Goal: Transaction & Acquisition: Purchase product/service

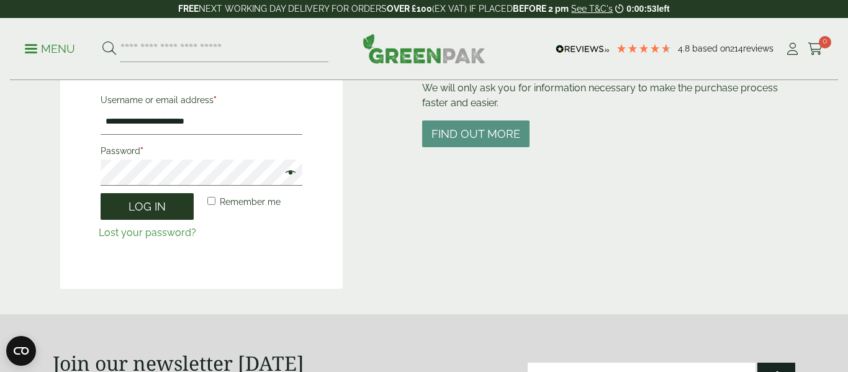
click at [168, 207] on button "Log in" at bounding box center [147, 206] width 93 height 27
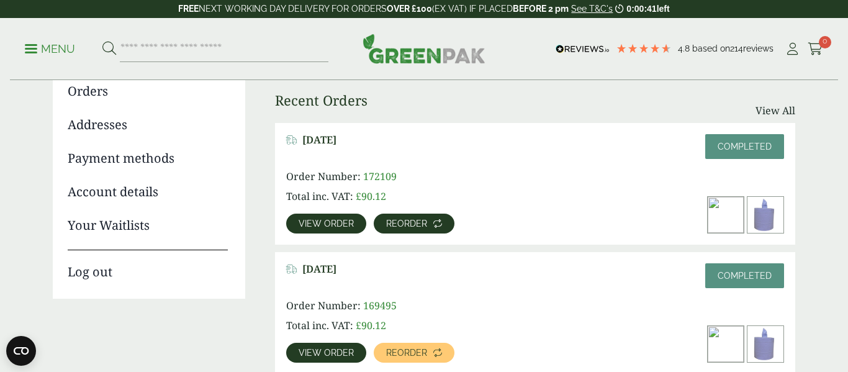
click at [416, 225] on span "Reorder" at bounding box center [406, 223] width 41 height 9
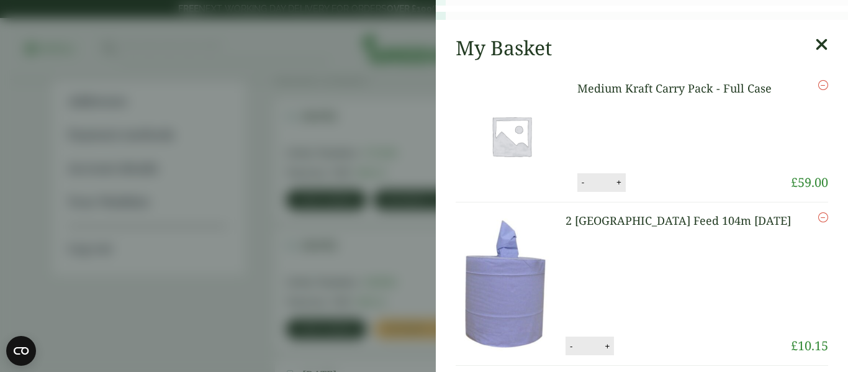
scroll to position [188, 0]
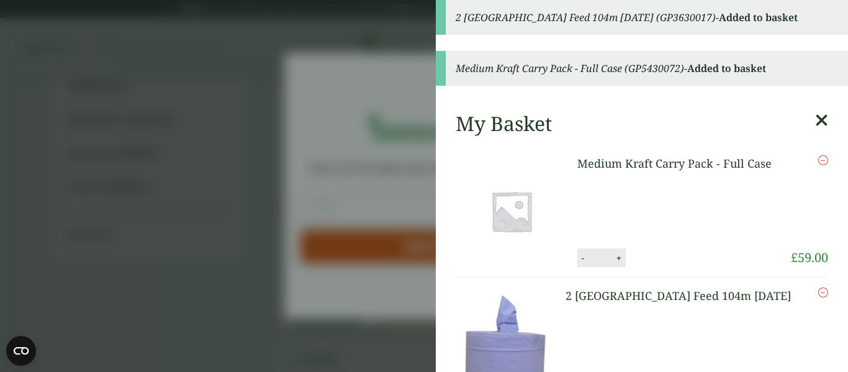
click at [353, 147] on aside "2 Ply Blue Centre Feed 104m BC104 (GP3630017) - Added to basket Medium Kraft Ca…" at bounding box center [424, 186] width 848 height 372
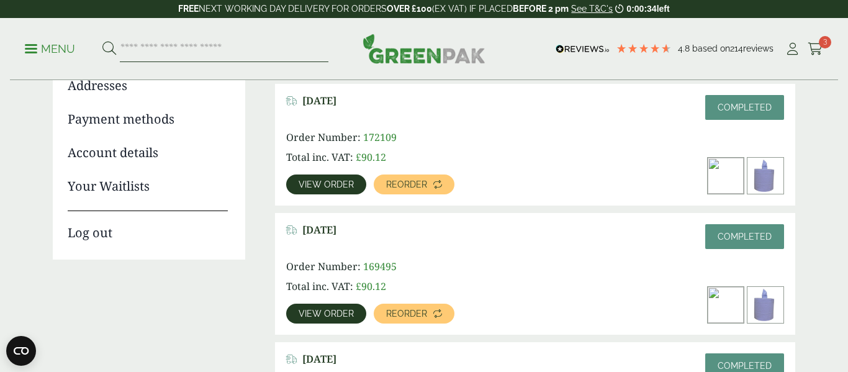
click at [234, 50] on input "search" at bounding box center [224, 49] width 209 height 26
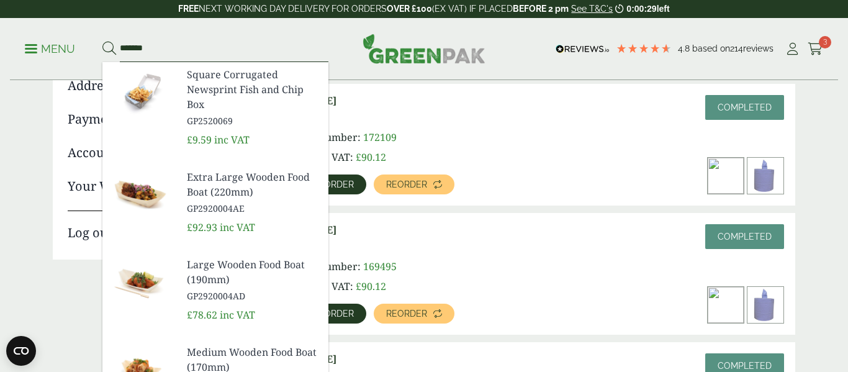
type input "*******"
click at [102, 41] on button at bounding box center [109, 49] width 14 height 16
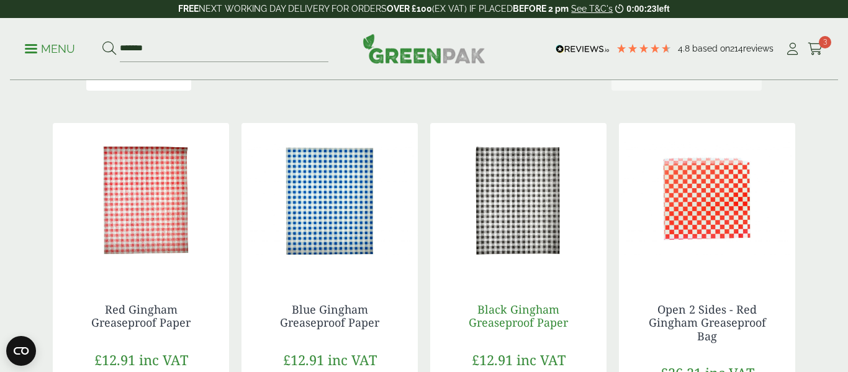
click at [525, 321] on link "Black Gingham Greaseproof Paper" at bounding box center [518, 316] width 99 height 29
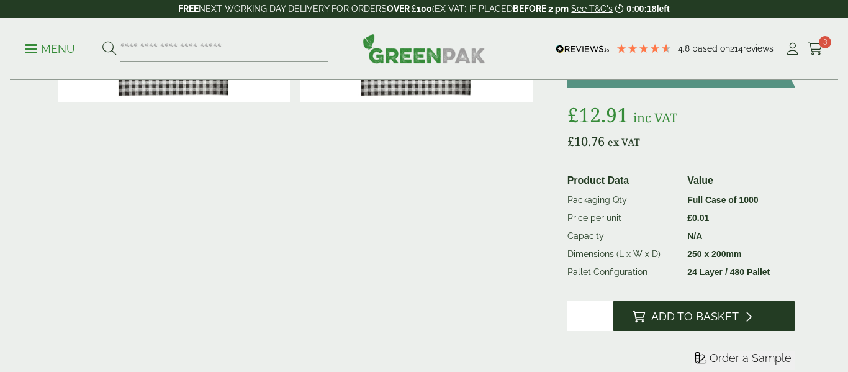
click at [692, 318] on span "Add to Basket" at bounding box center [695, 317] width 88 height 14
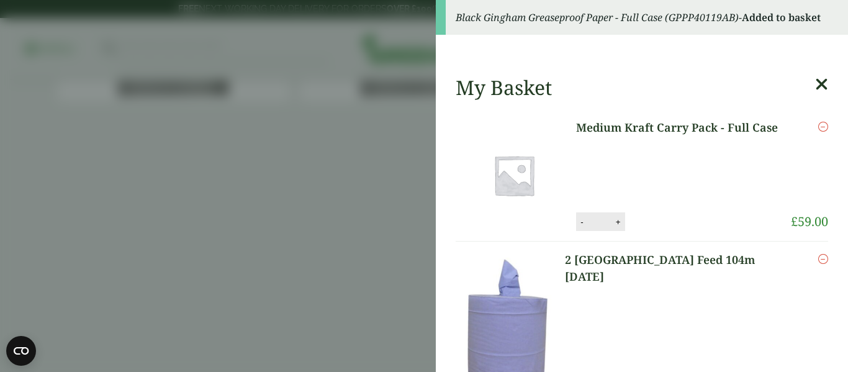
click at [274, 168] on aside "Black Gingham Greaseproof Paper - Full Case (GPPP40119AB) - Added to basket My …" at bounding box center [424, 186] width 848 height 372
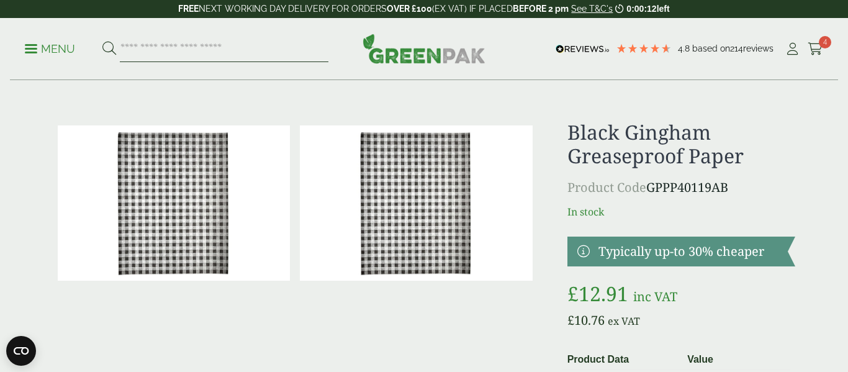
click at [215, 53] on input "search" at bounding box center [224, 49] width 209 height 26
type input "******"
click at [102, 41] on button at bounding box center [109, 49] width 14 height 16
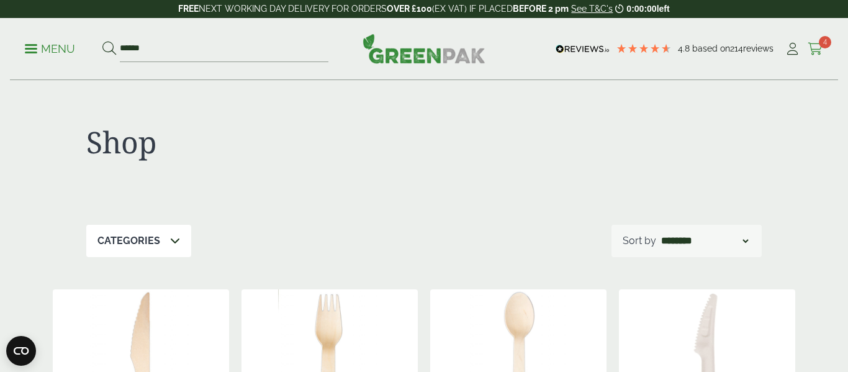
click at [821, 42] on span "4" at bounding box center [825, 42] width 12 height 12
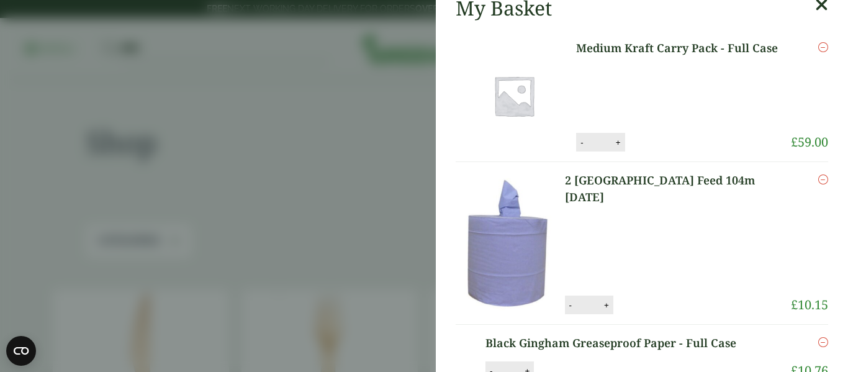
scroll to position [9, 0]
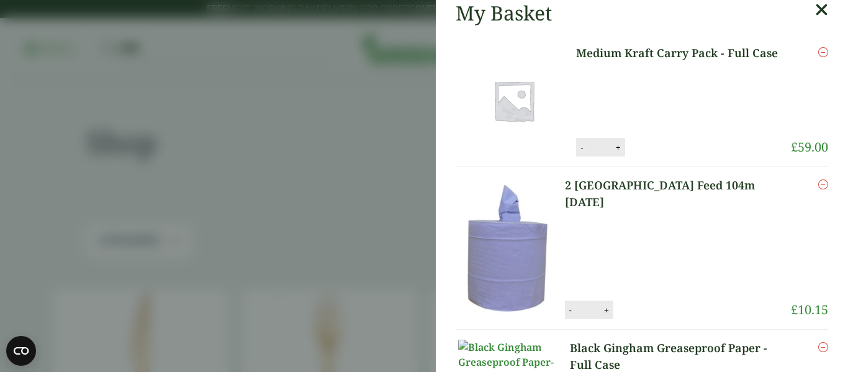
click at [582, 148] on button "-" at bounding box center [582, 147] width 10 height 11
type input "*"
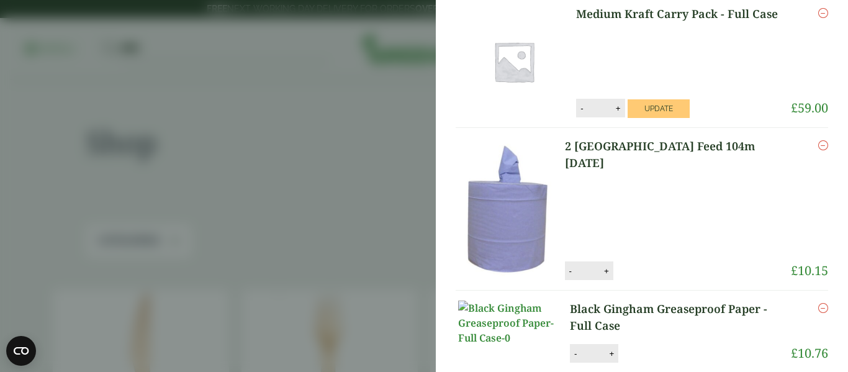
scroll to position [0, 0]
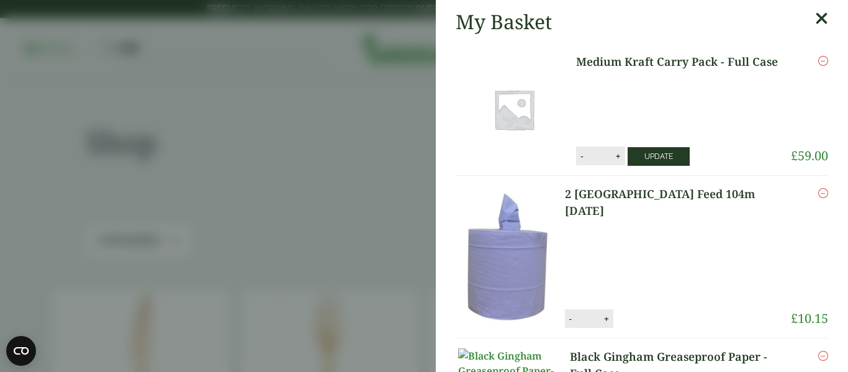
click at [648, 160] on button "Update" at bounding box center [659, 156] width 62 height 19
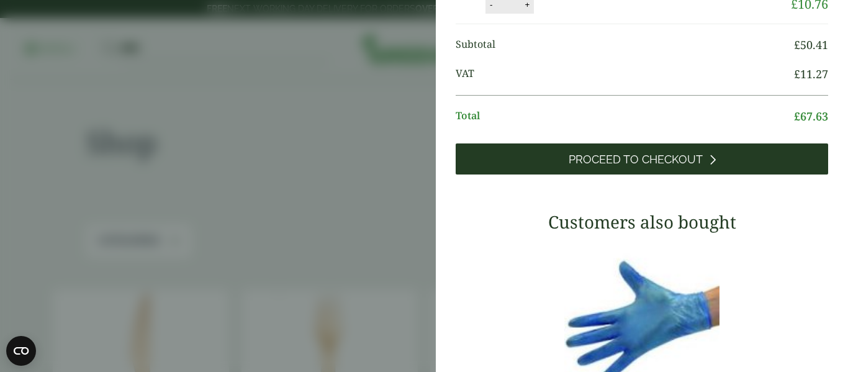
scroll to position [432, 0]
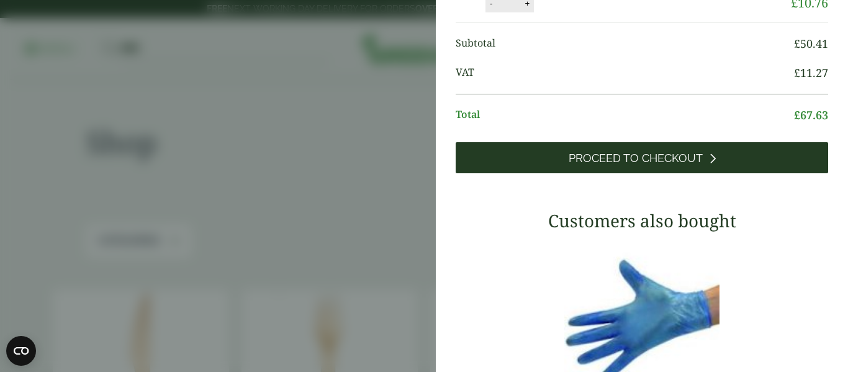
click at [644, 165] on span "Proceed to Checkout" at bounding box center [636, 158] width 134 height 14
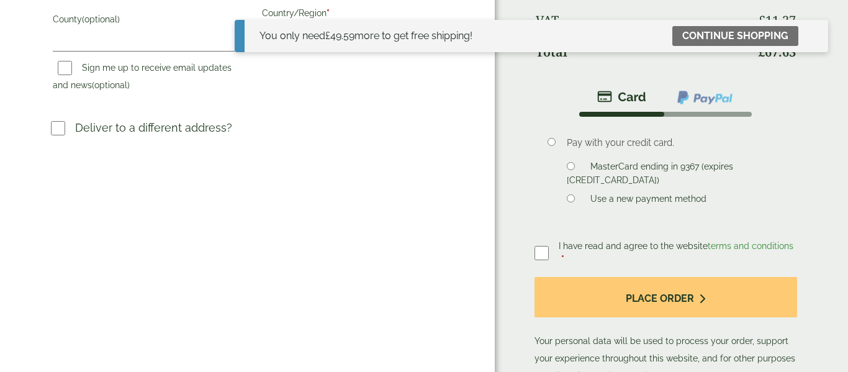
scroll to position [399, 0]
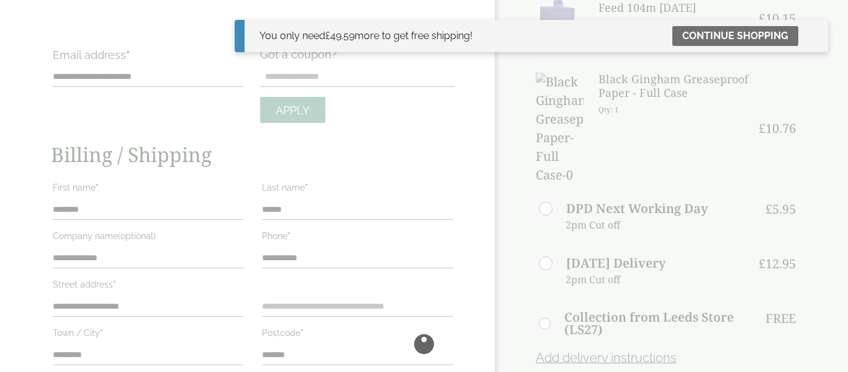
scroll to position [103, 0]
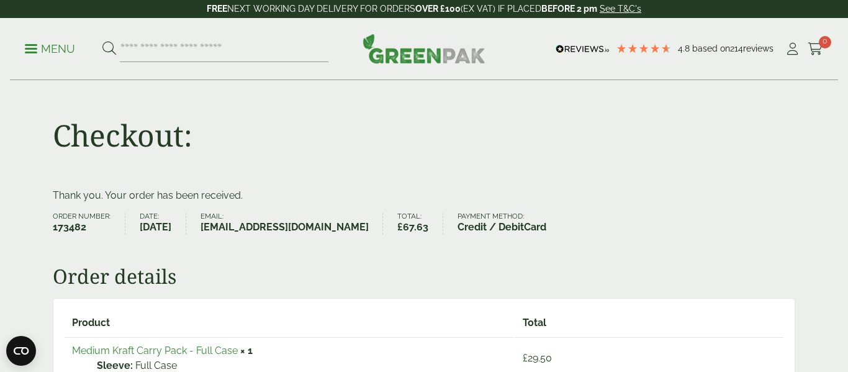
scroll to position [1, 0]
